Goal: Information Seeking & Learning: Find contact information

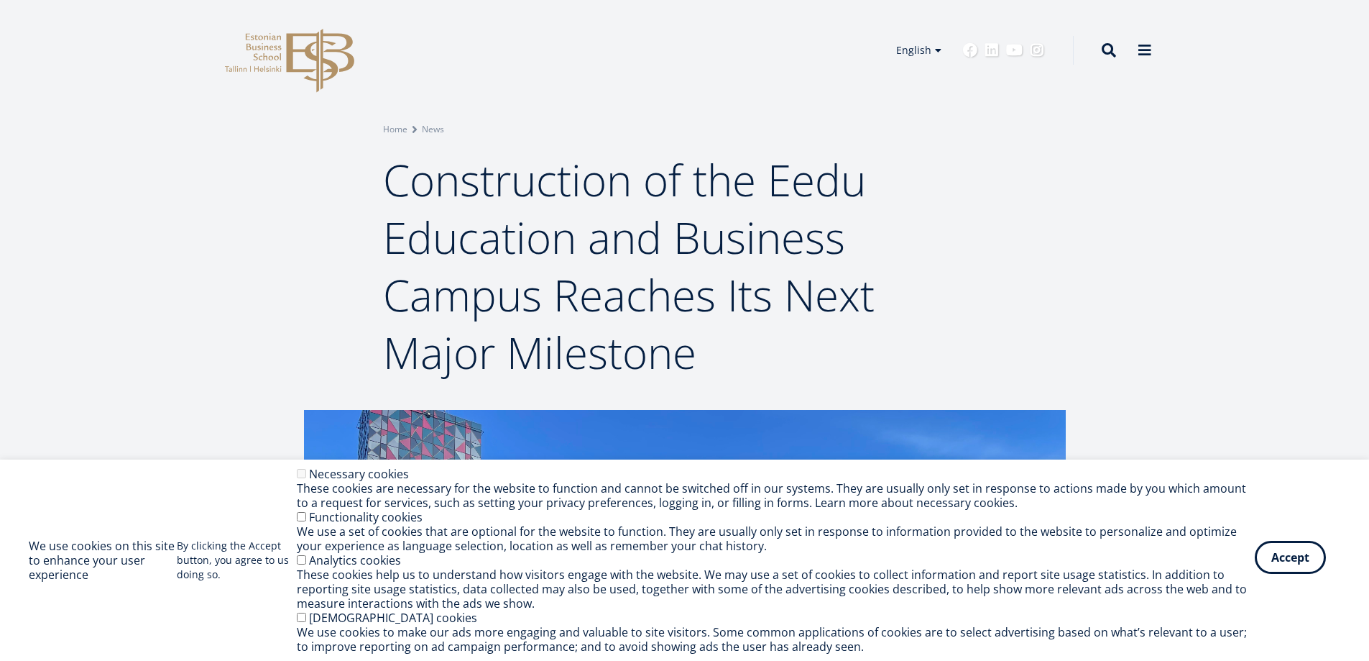
click at [1305, 563] on button "Accept" at bounding box center [1290, 557] width 71 height 33
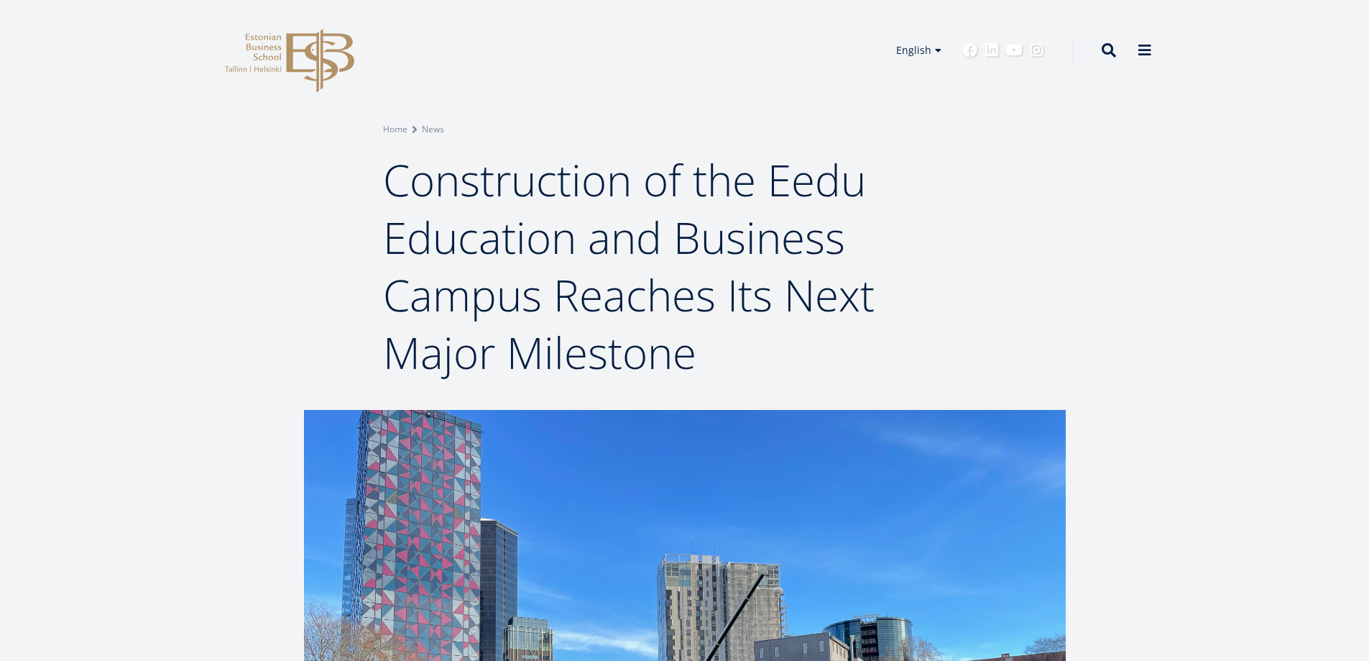
click at [288, 53] on icon at bounding box center [320, 61] width 68 height 64
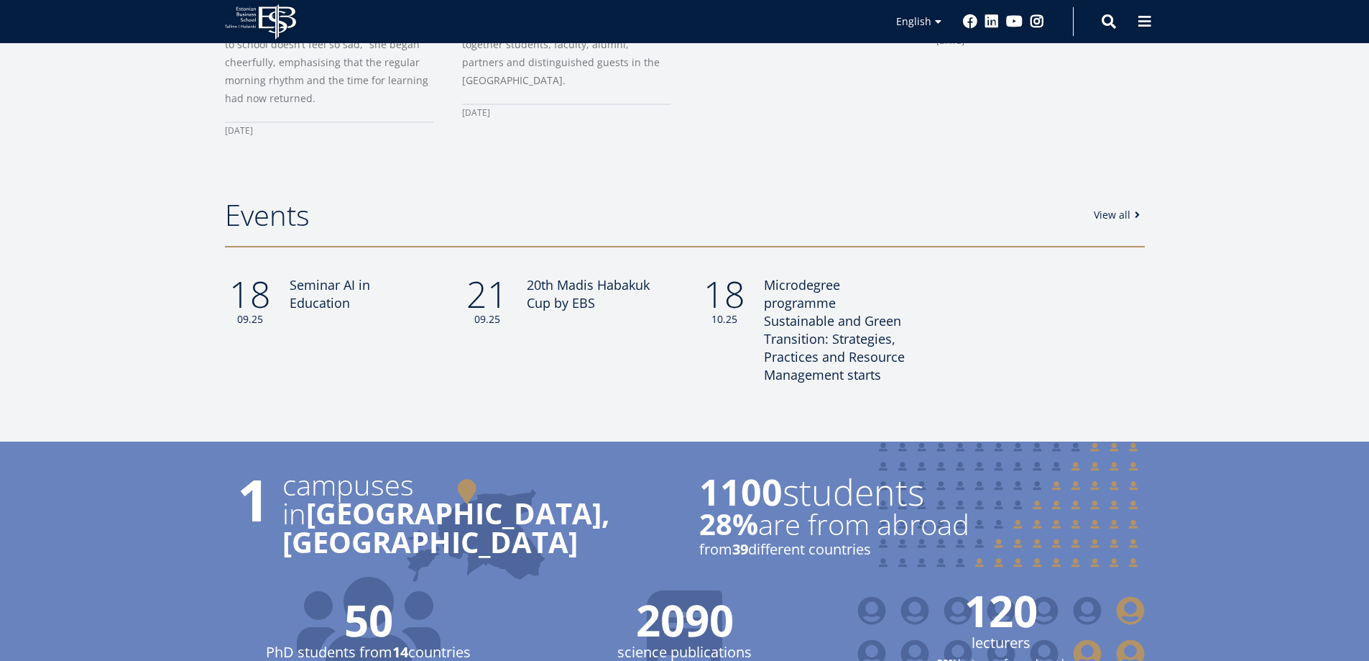
scroll to position [705, 0]
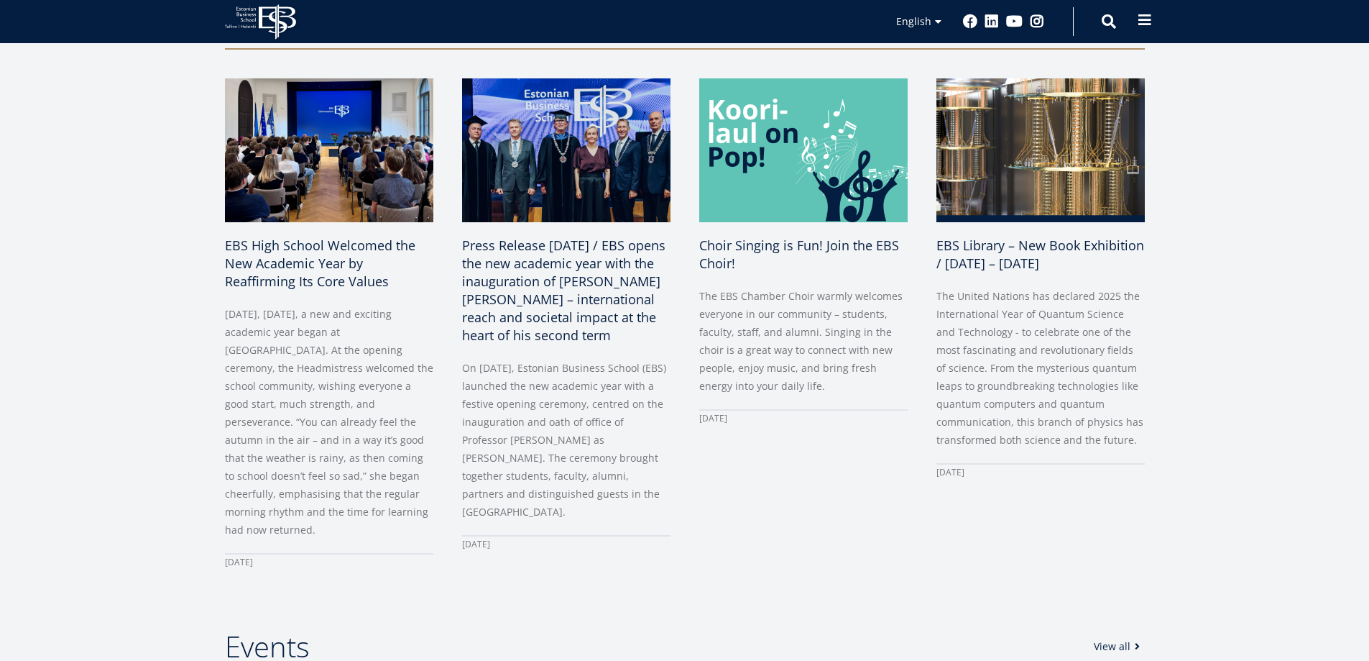
click at [1141, 27] on span at bounding box center [1145, 20] width 14 height 14
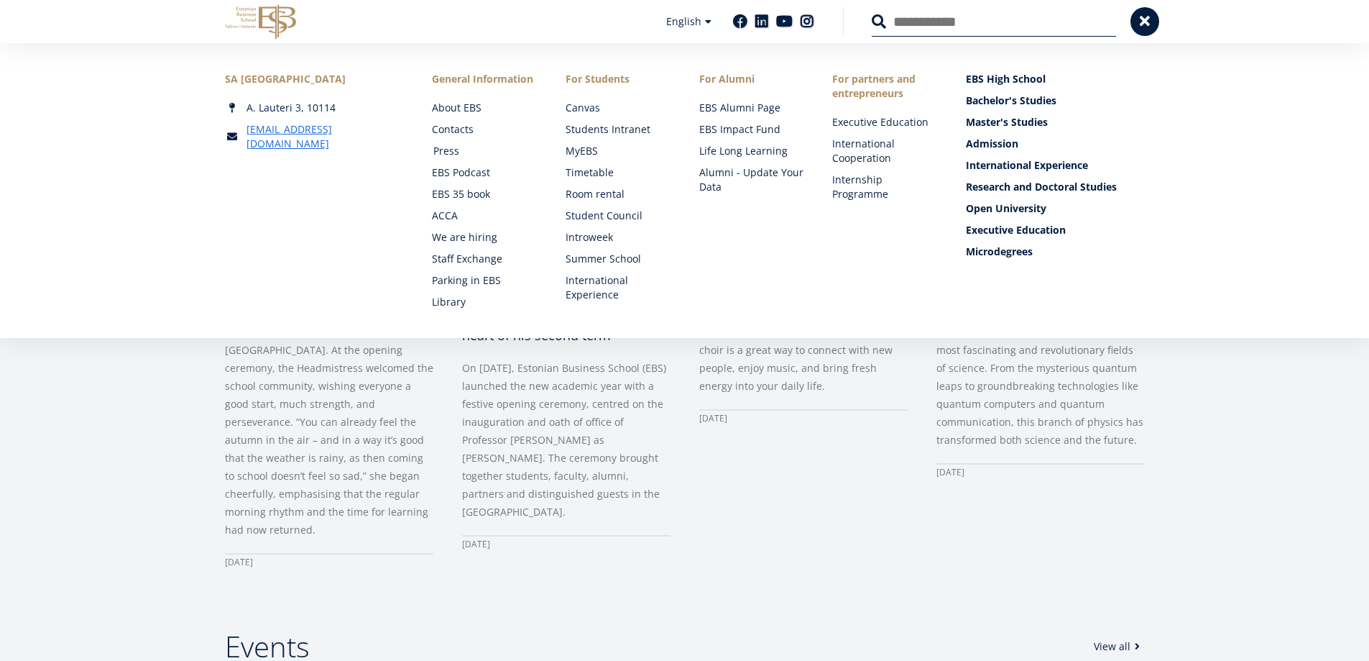
click at [446, 147] on link "Press" at bounding box center [485, 151] width 105 height 14
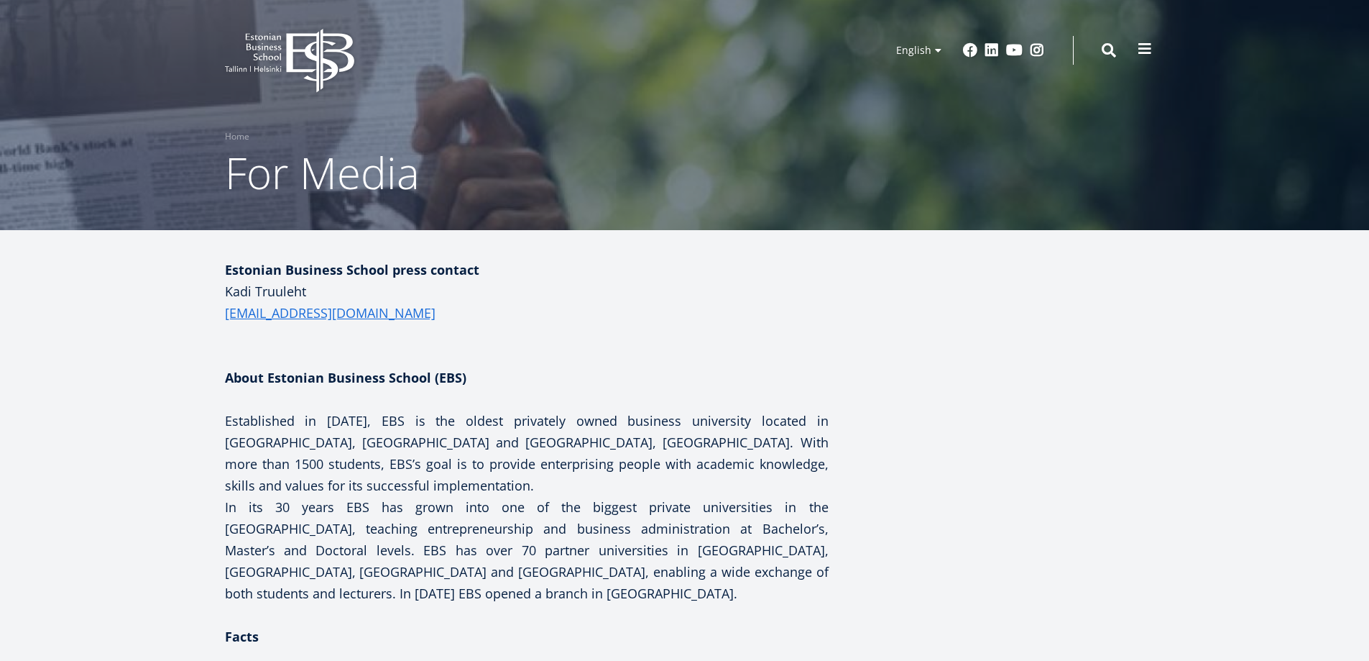
click at [1140, 55] on span at bounding box center [1145, 49] width 14 height 14
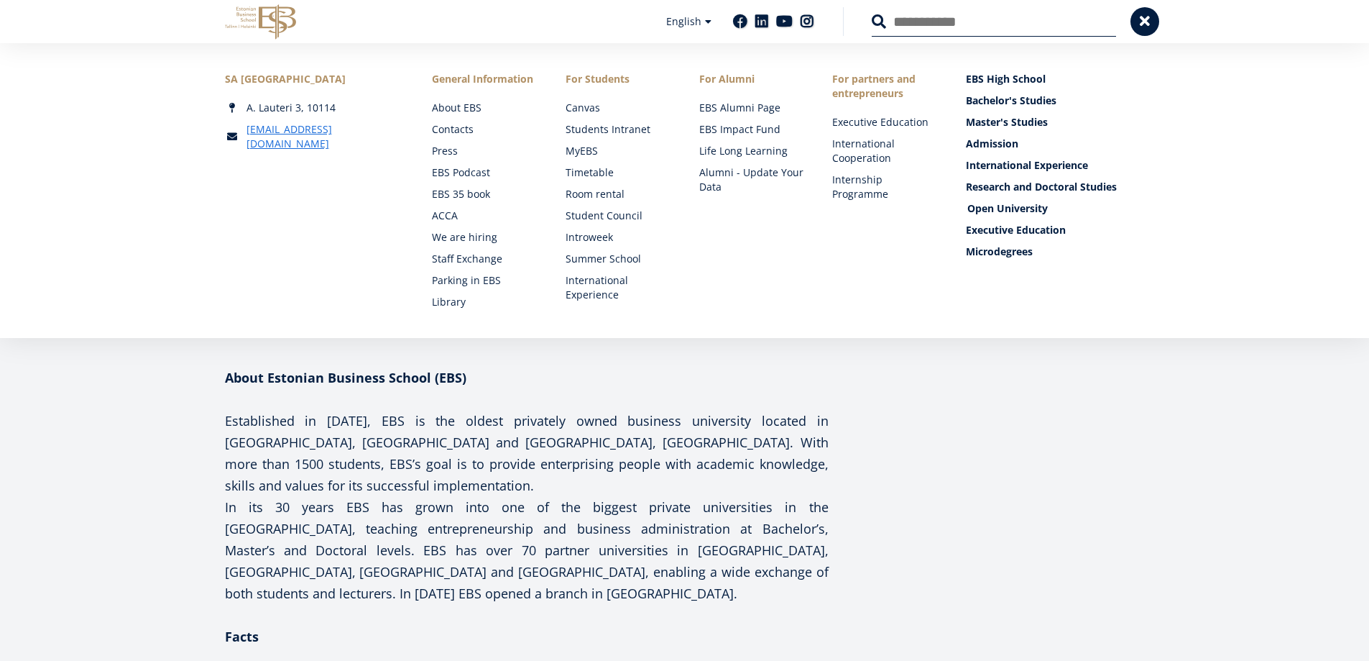
click at [992, 209] on link "Open University" at bounding box center [1056, 208] width 179 height 14
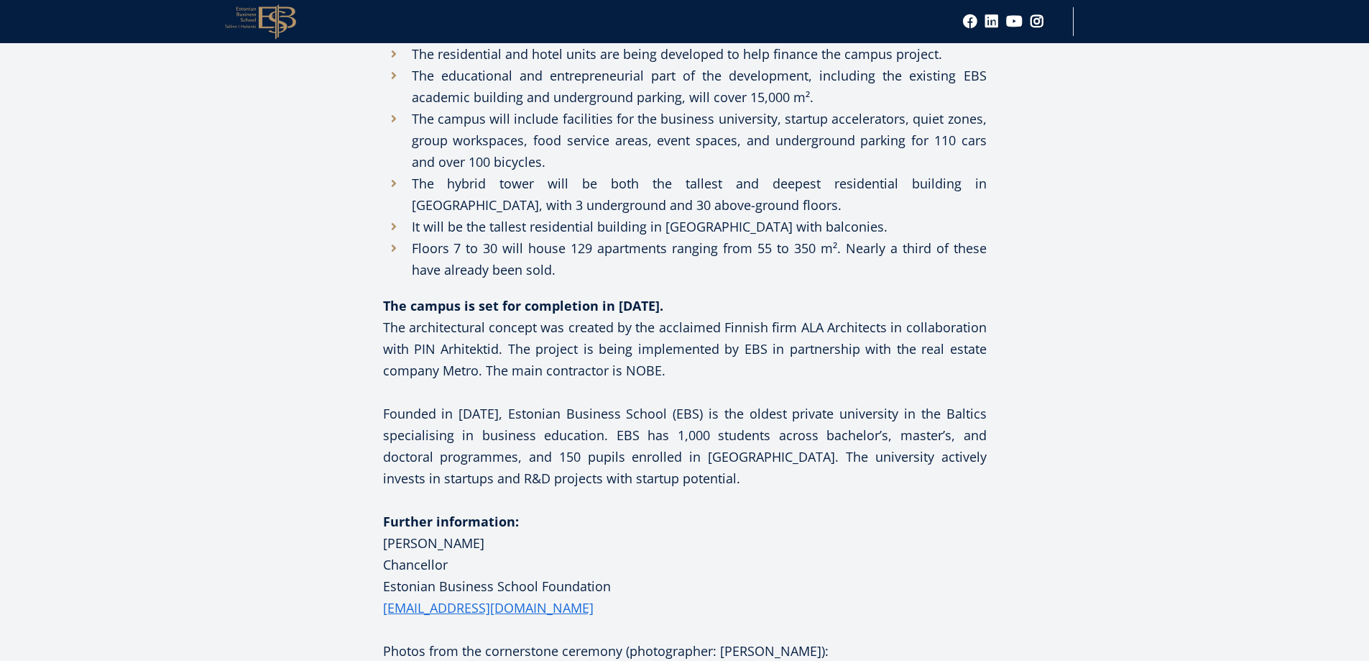
scroll to position [2013, 0]
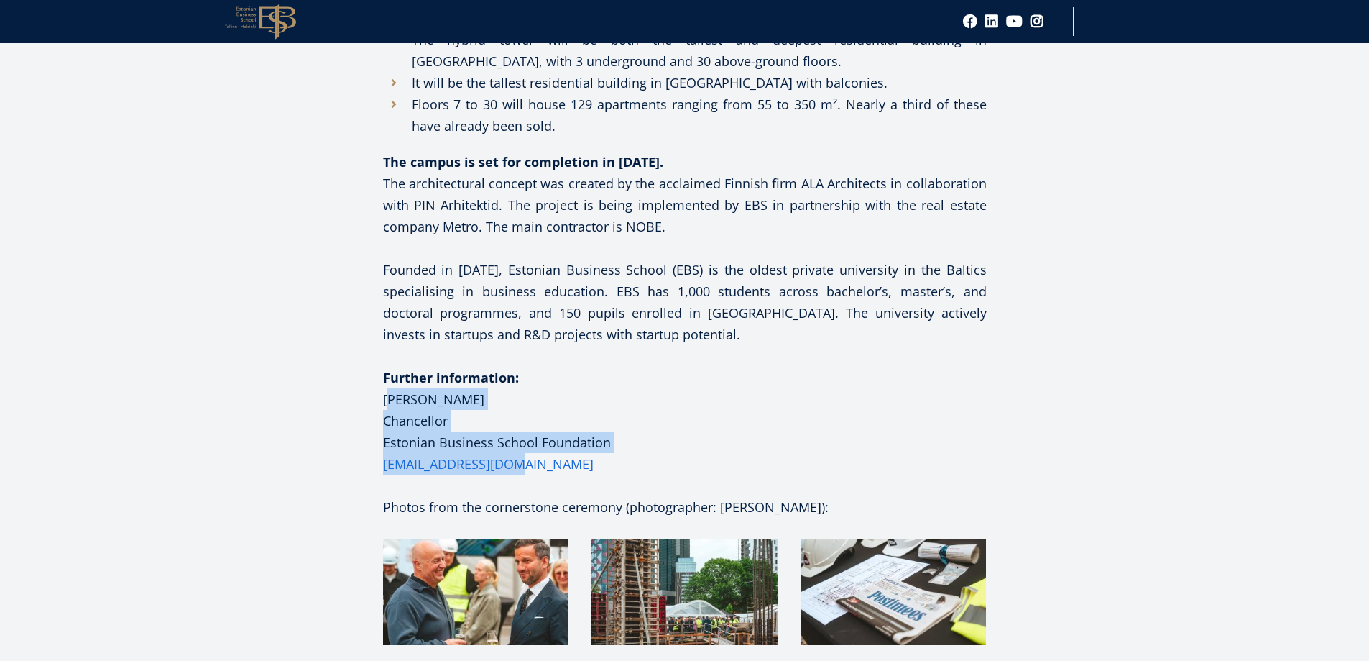
drag, startPoint x: 528, startPoint y: 415, endPoint x: 386, endPoint y: 356, distance: 153.4
click at [386, 367] on p "Further information: [PERSON_NAME] Chancellor Estonian Business School Foundati…" at bounding box center [685, 421] width 604 height 108
copy p "[PERSON_NAME] Chancellor Estonian Business School Foundation [EMAIL_ADDRESS][DO…"
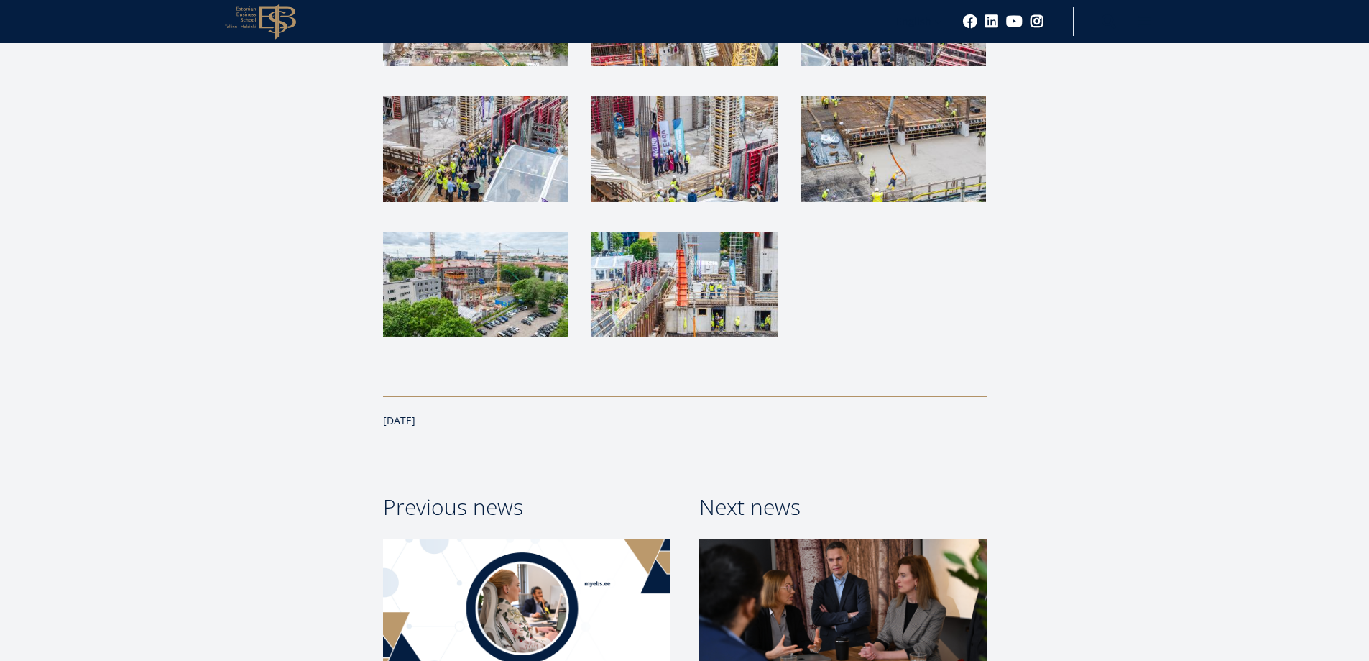
scroll to position [3881, 0]
